Goal: Task Accomplishment & Management: Manage account settings

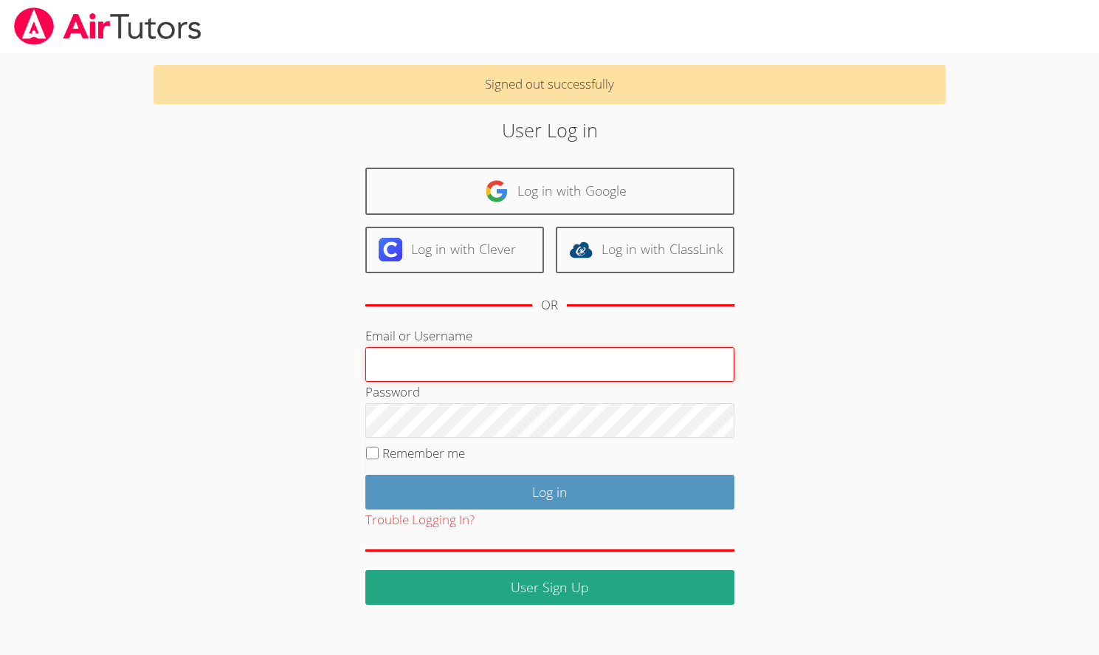
type input "[EMAIL_ADDRESS][DOMAIN_NAME]"
click at [414, 360] on input "[EMAIL_ADDRESS][DOMAIN_NAME]" at bounding box center [549, 364] width 369 height 35
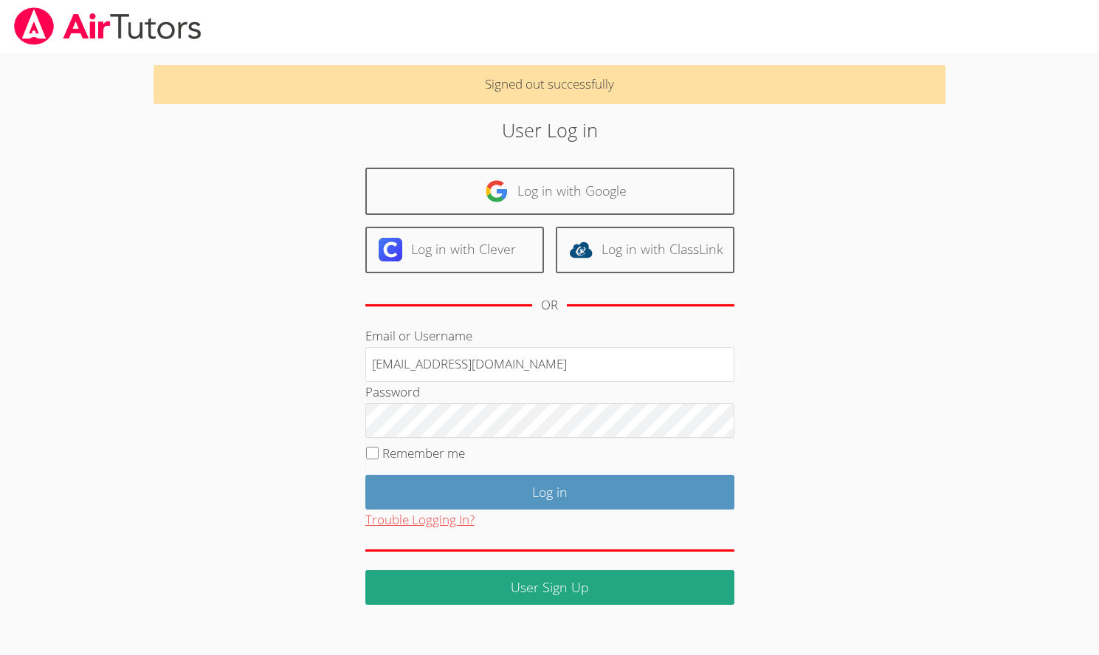
click at [432, 527] on button "Trouble Logging In?" at bounding box center [419, 519] width 109 height 21
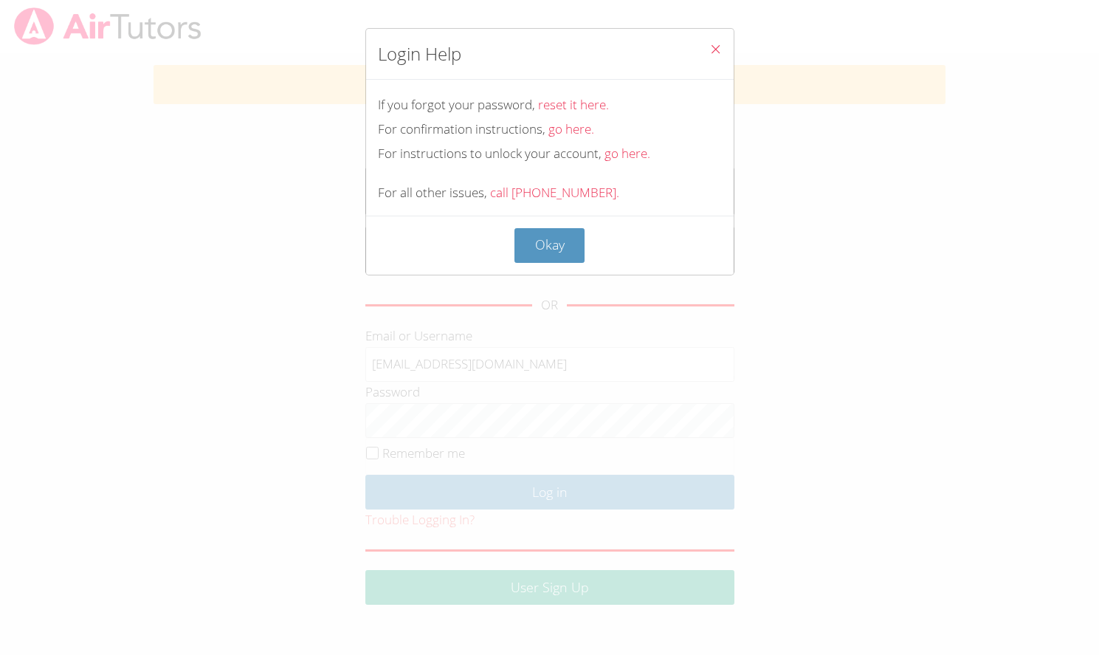
click at [716, 47] on icon "Close" at bounding box center [715, 49] width 13 height 13
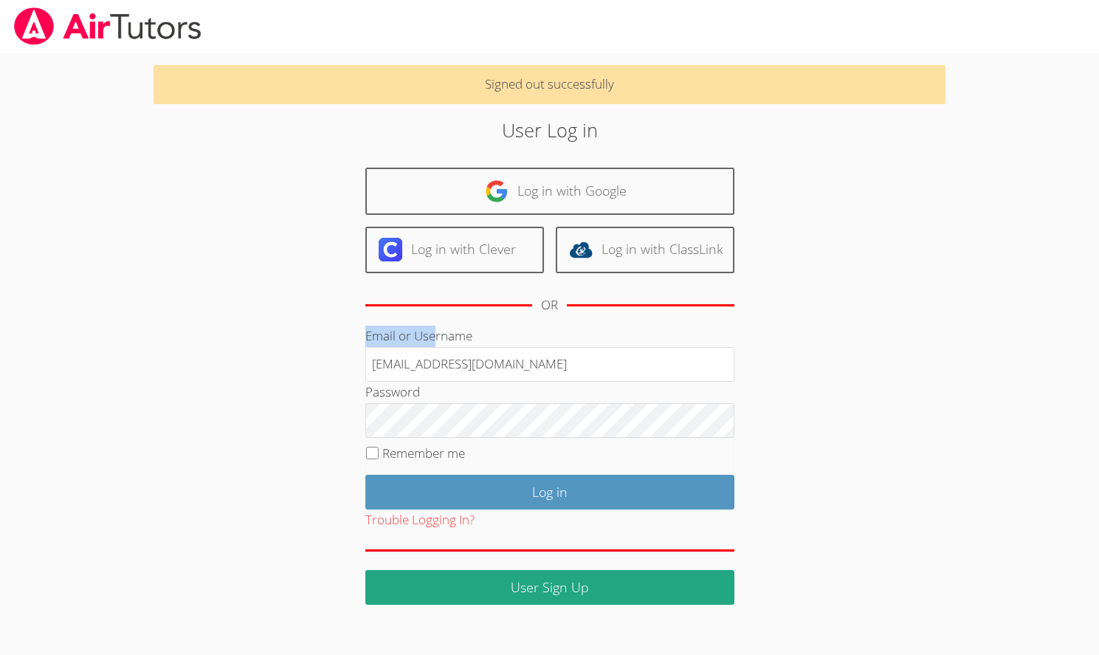
drag, startPoint x: 360, startPoint y: 332, endPoint x: 432, endPoint y: 332, distance: 71.6
click at [432, 332] on div "User Log in Log in with Google Log in with Clever Log in with ClassLink OR Emai…" at bounding box center [548, 360] width 593 height 489
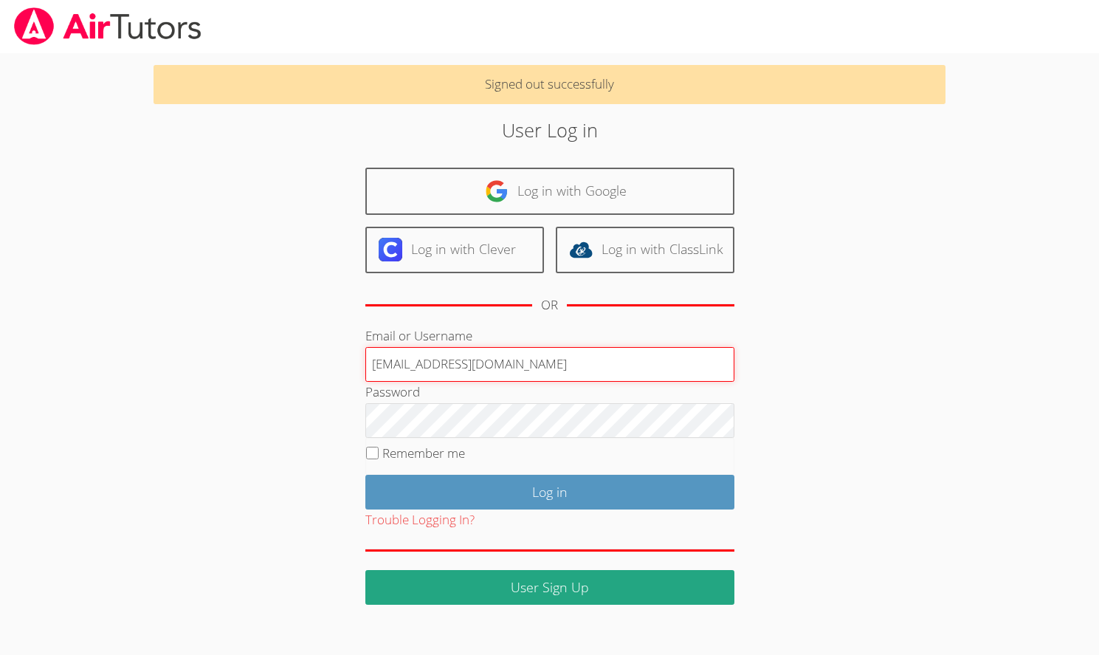
click at [415, 359] on input "[EMAIL_ADDRESS][DOMAIN_NAME]" at bounding box center [549, 364] width 369 height 35
click at [400, 362] on input "[EMAIL_ADDRESS][DOMAIN_NAME]" at bounding box center [549, 364] width 369 height 35
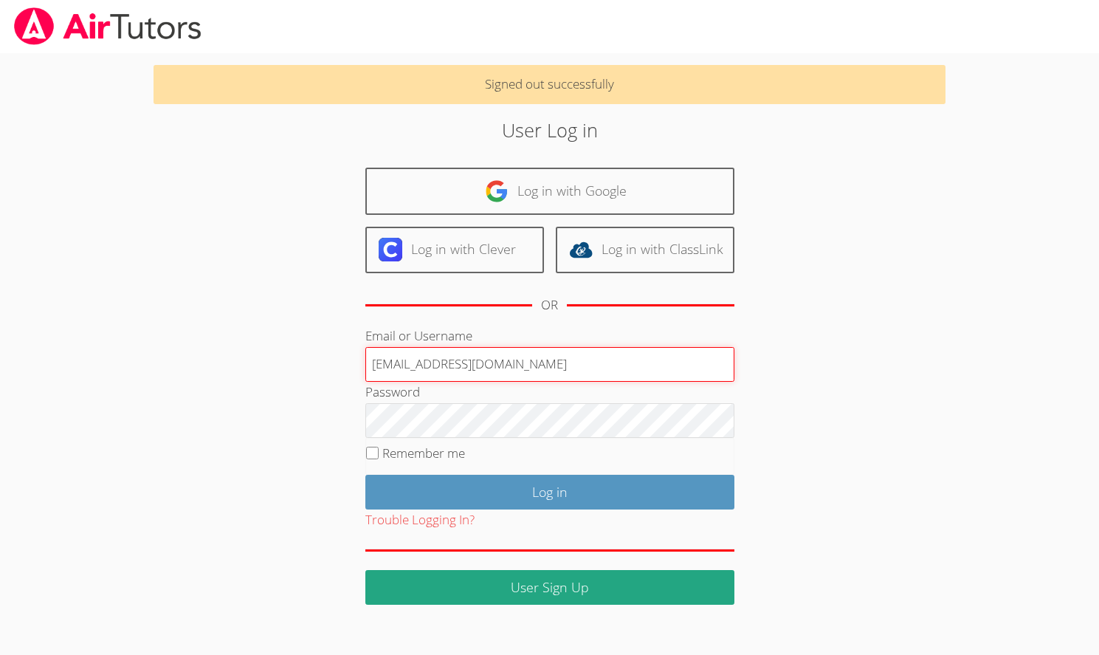
click at [400, 362] on input "[EMAIL_ADDRESS][DOMAIN_NAME]" at bounding box center [549, 364] width 369 height 35
click at [407, 368] on input "[EMAIL_ADDRESS][DOMAIN_NAME]" at bounding box center [549, 364] width 369 height 35
click at [402, 366] on input "Email or Username" at bounding box center [549, 364] width 369 height 35
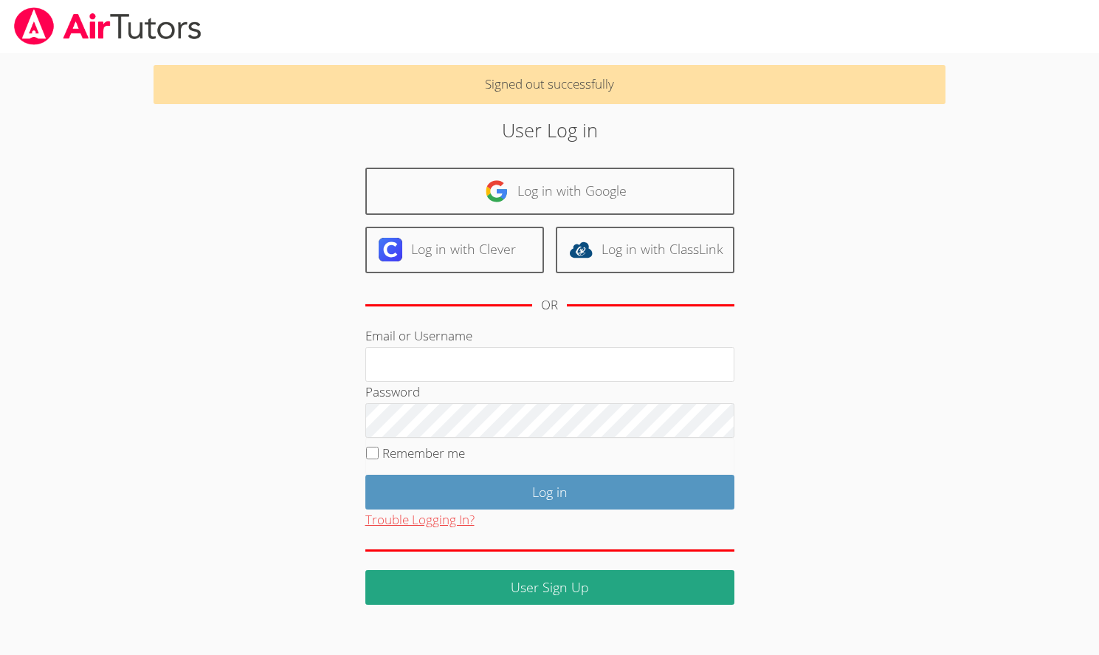
click at [411, 523] on button "Trouble Logging In?" at bounding box center [419, 519] width 109 height 21
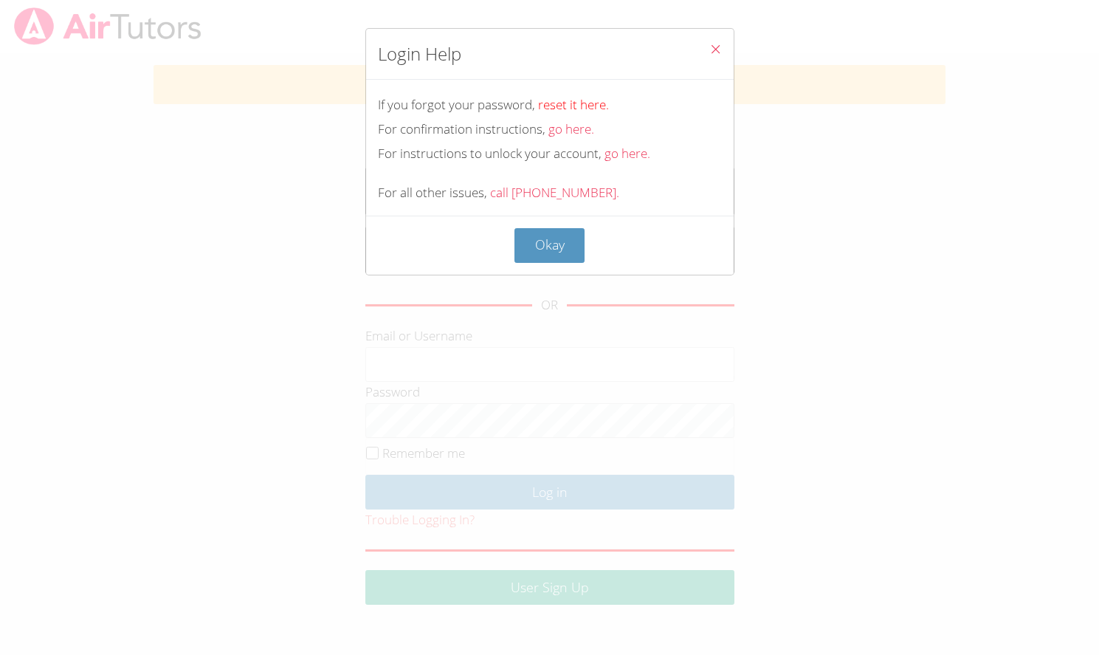
click at [571, 103] on link "reset it here." at bounding box center [573, 104] width 71 height 17
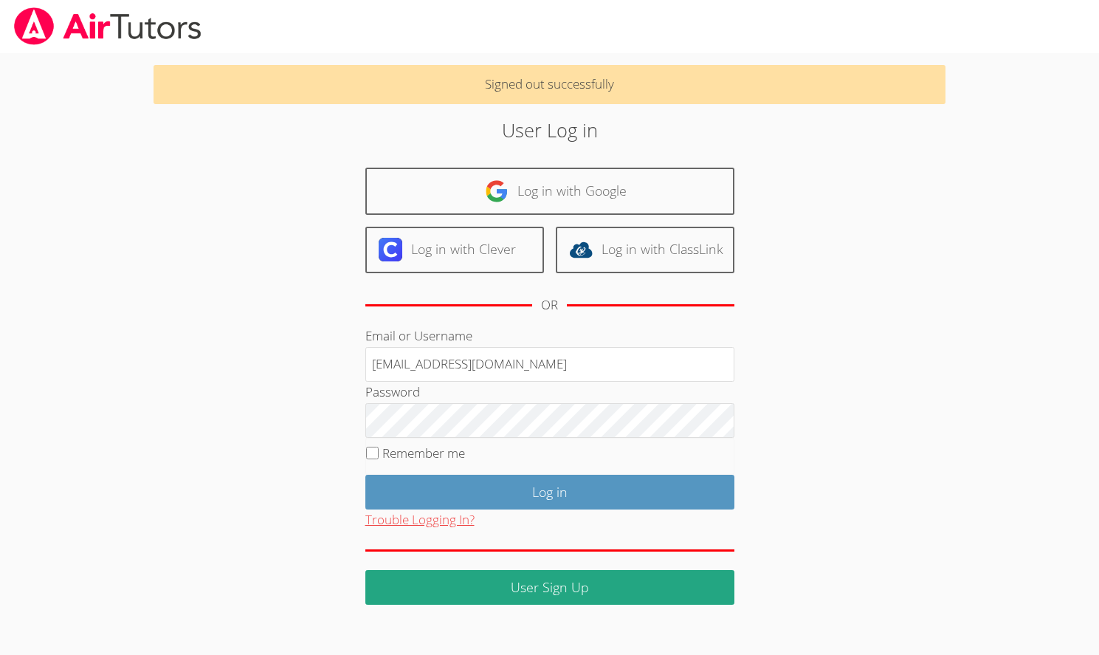
click at [419, 520] on button "Trouble Logging In?" at bounding box center [419, 519] width 109 height 21
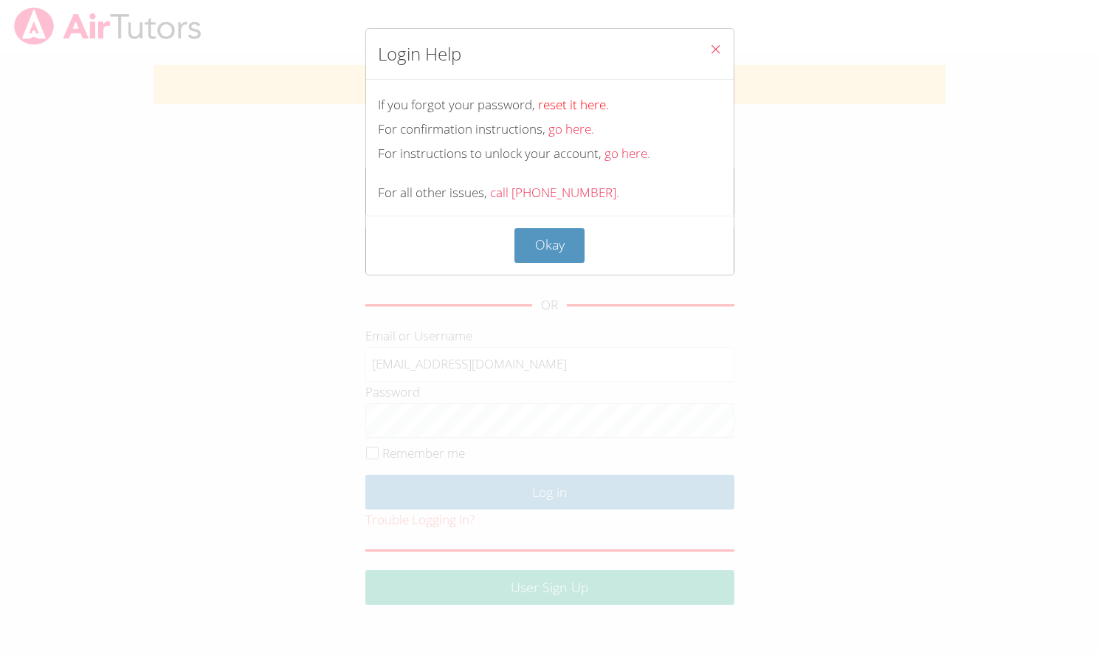
click at [579, 100] on link "reset it here." at bounding box center [573, 104] width 71 height 17
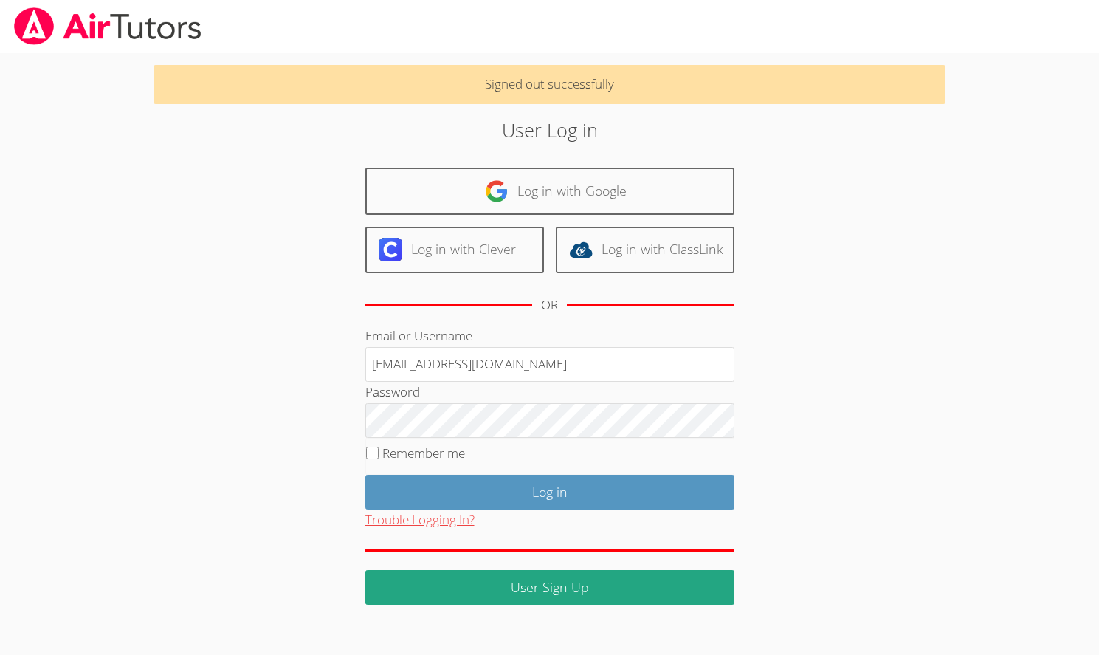
click at [445, 514] on button "Trouble Logging In?" at bounding box center [419, 519] width 109 height 21
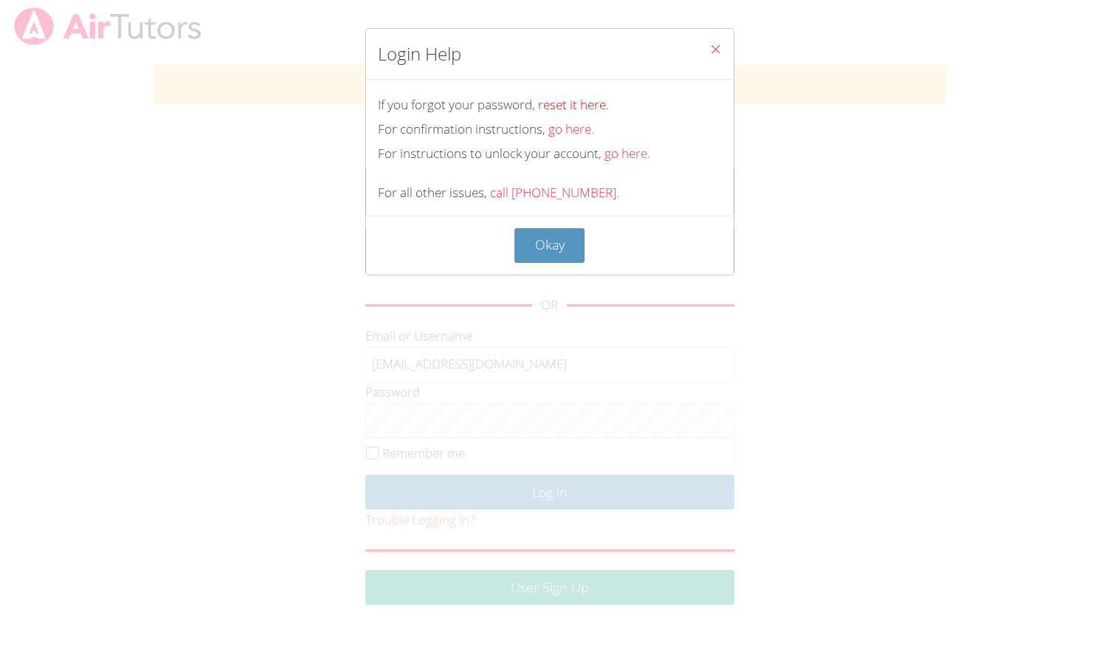
click at [573, 107] on link "reset it here." at bounding box center [573, 104] width 71 height 17
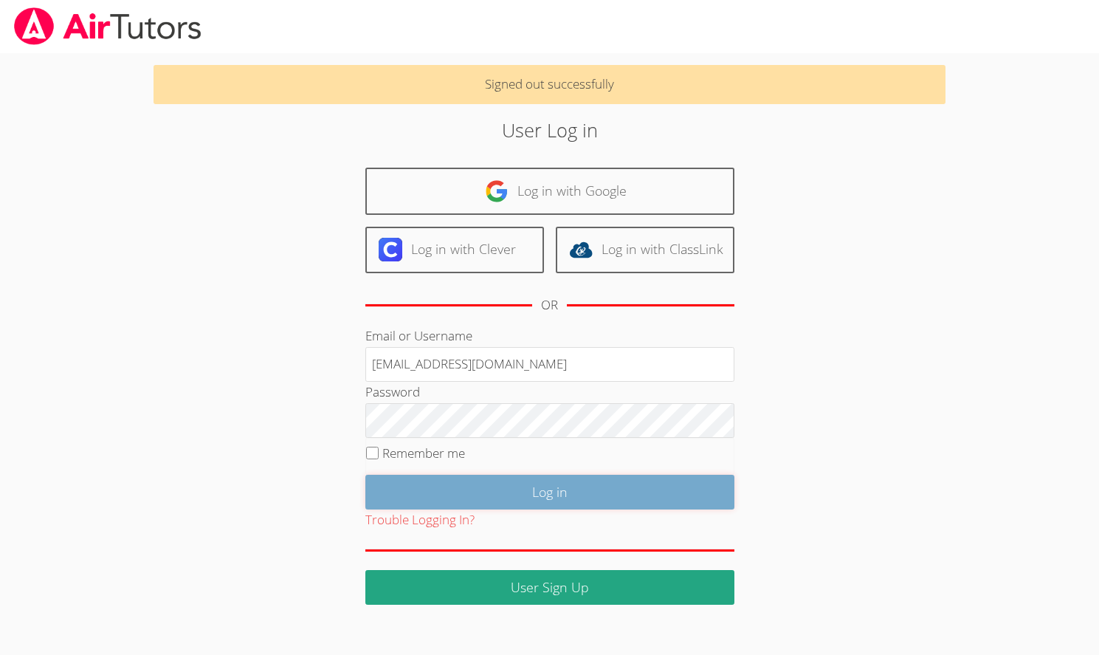
click at [596, 492] on input "Log in" at bounding box center [549, 492] width 369 height 35
